Goal: Go to known website: Go to known website

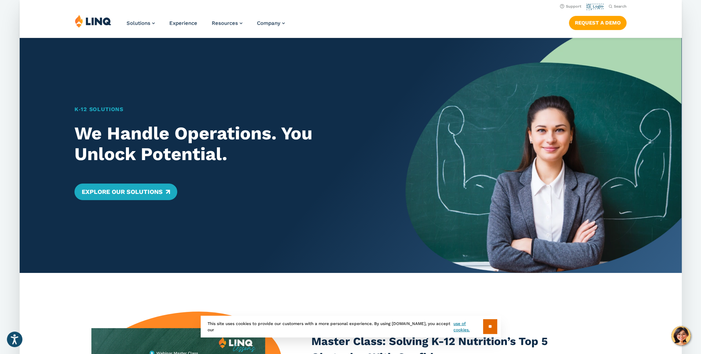
click at [598, 7] on link "Login" at bounding box center [594, 6] width 16 height 4
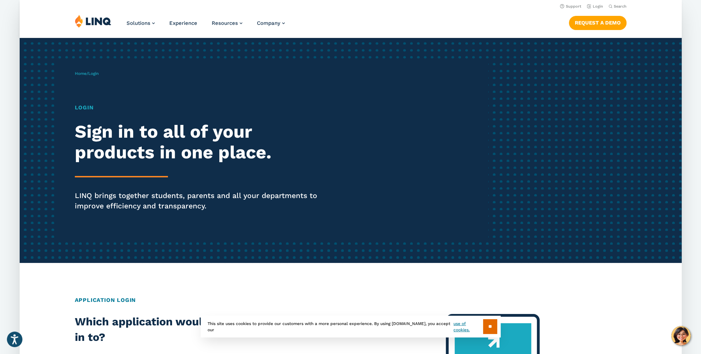
click at [99, 73] on span "Login" at bounding box center [93, 73] width 10 height 5
click at [591, 9] on link "Login" at bounding box center [594, 6] width 16 height 4
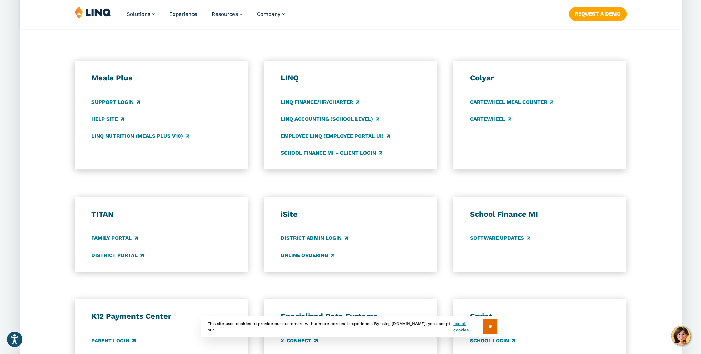
scroll to position [448, 0]
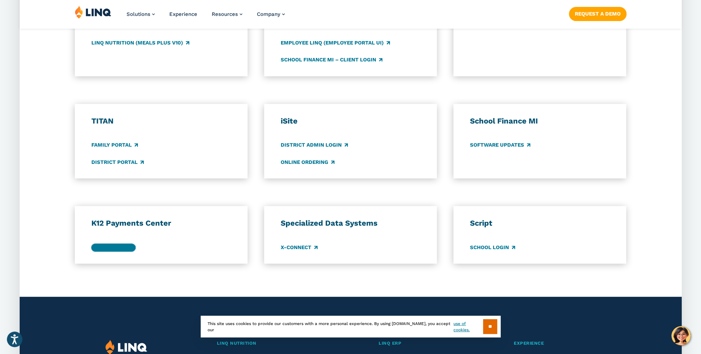
click at [121, 248] on link "Parent Login" at bounding box center [113, 247] width 44 height 8
